Goal: Transaction & Acquisition: Purchase product/service

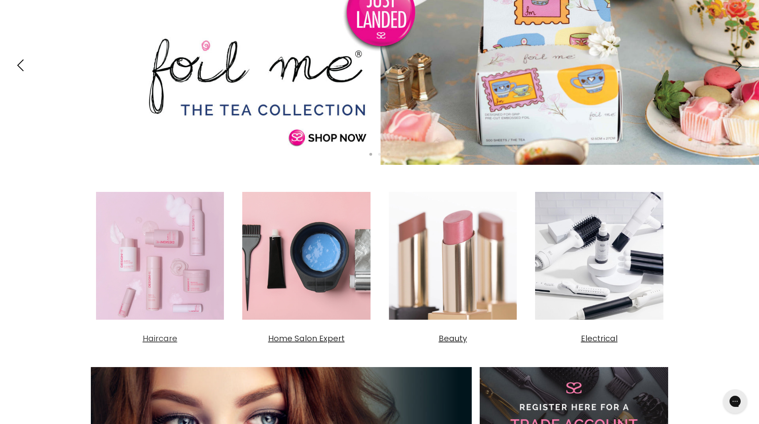
click at [166, 337] on span "Haircare" at bounding box center [160, 338] width 35 height 11
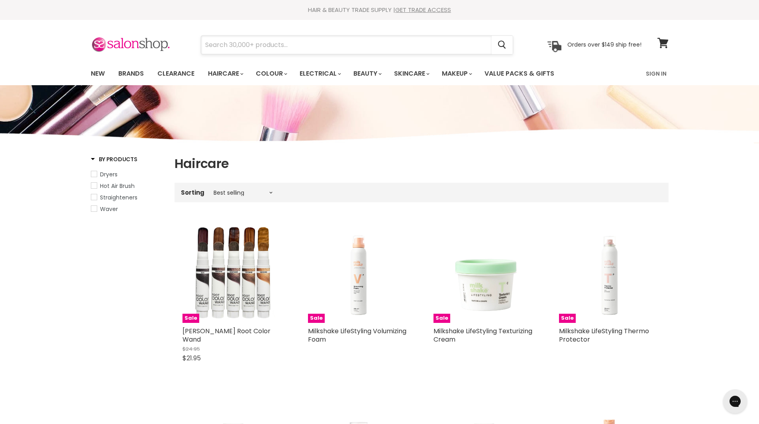
click at [212, 43] on input "Search" at bounding box center [346, 45] width 291 height 18
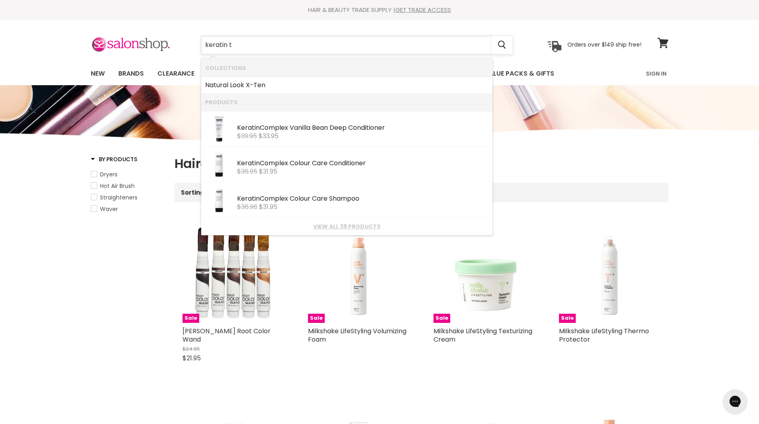
type input "keratin"
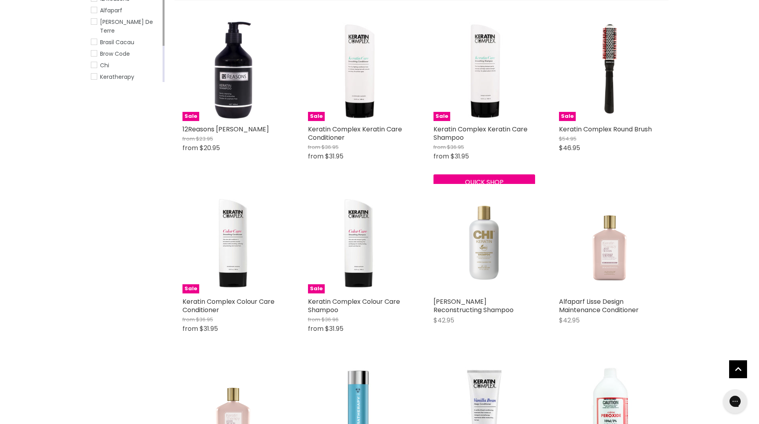
type input "keratin"
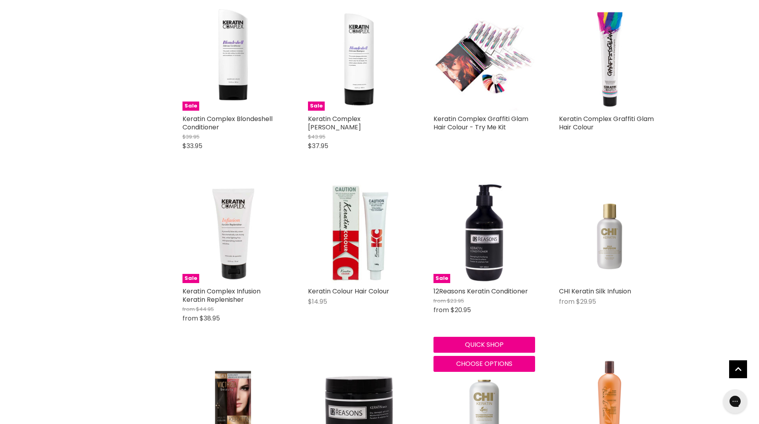
scroll to position [797, 0]
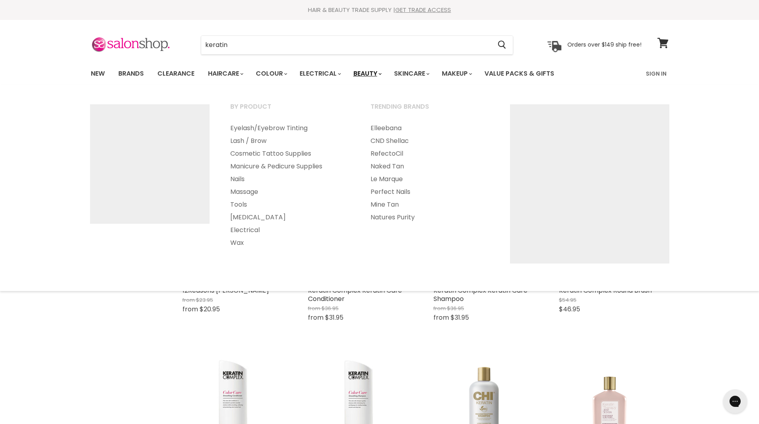
click at [371, 70] on link "Beauty" at bounding box center [366, 73] width 39 height 17
